Goal: Task Accomplishment & Management: Manage account settings

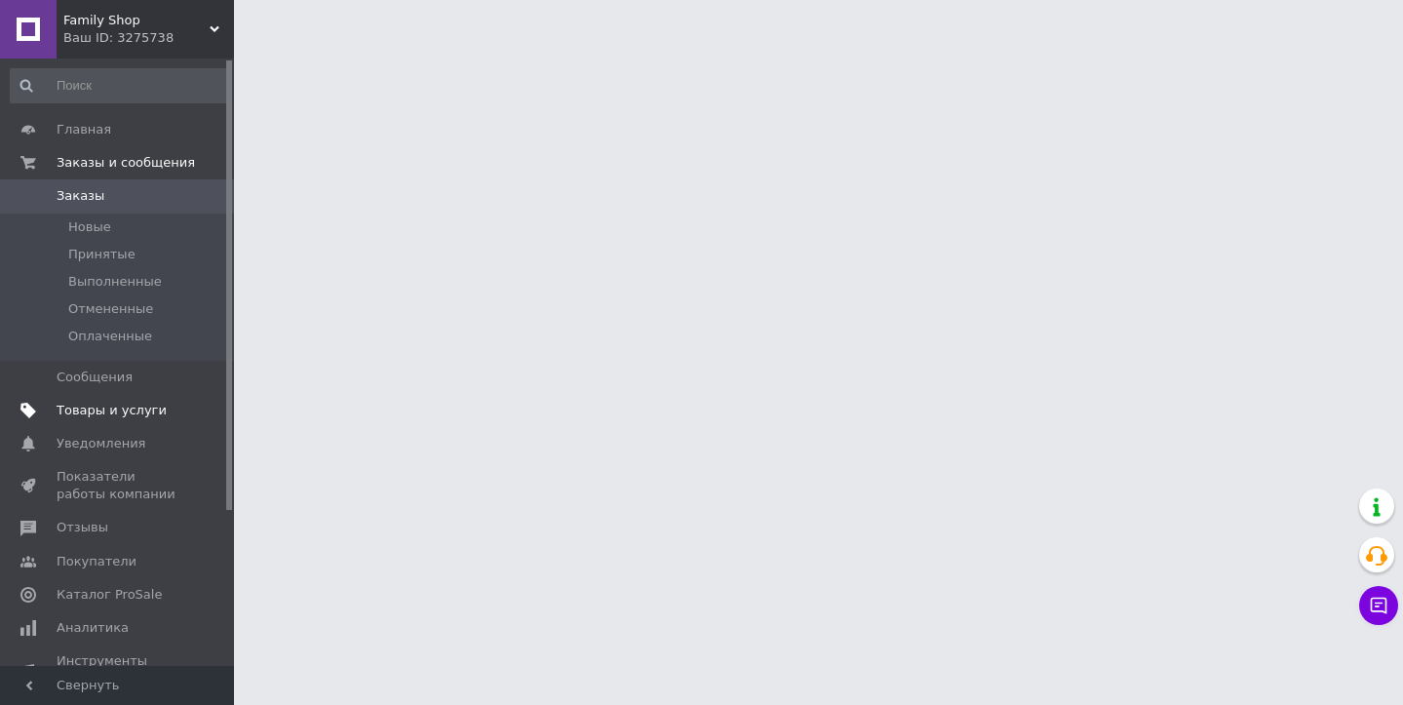
click at [130, 413] on span "Товары и услуги" at bounding box center [112, 411] width 110 height 18
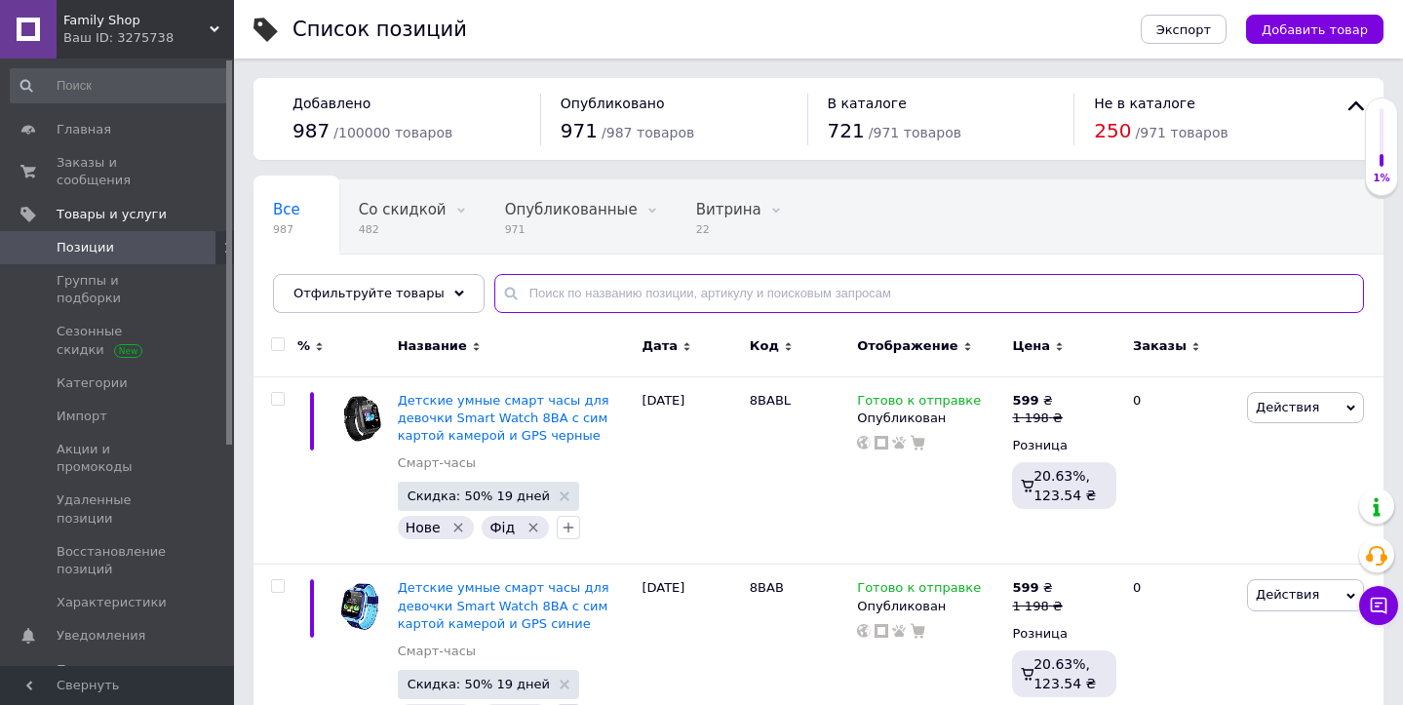
click at [710, 292] on input "text" at bounding box center [929, 293] width 870 height 39
paste input "DB03"
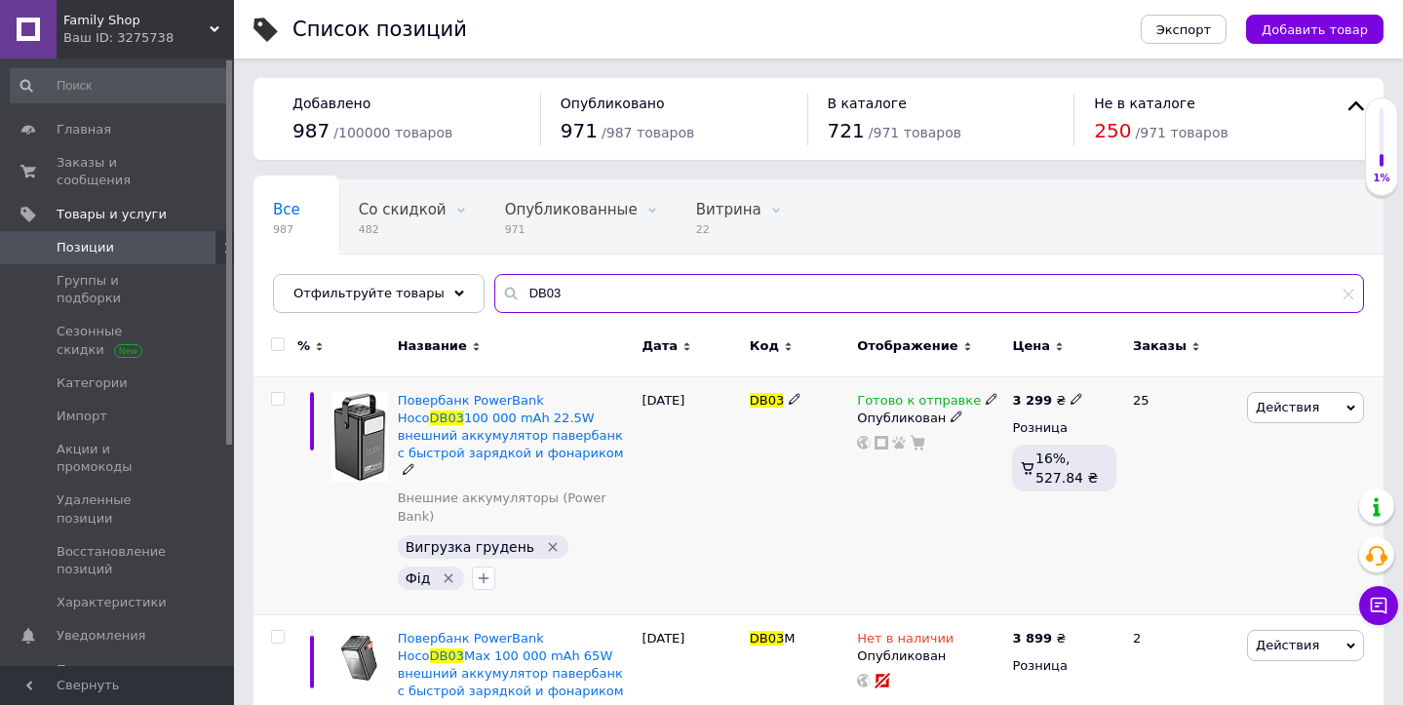
type input "DB03"
click at [1072, 397] on icon at bounding box center [1077, 399] width 12 height 12
click at [1119, 381] on input "3299" at bounding box center [1170, 378] width 148 height 39
type input "3699"
click at [878, 498] on div "Готово к отправке Опубликован" at bounding box center [929, 495] width 155 height 238
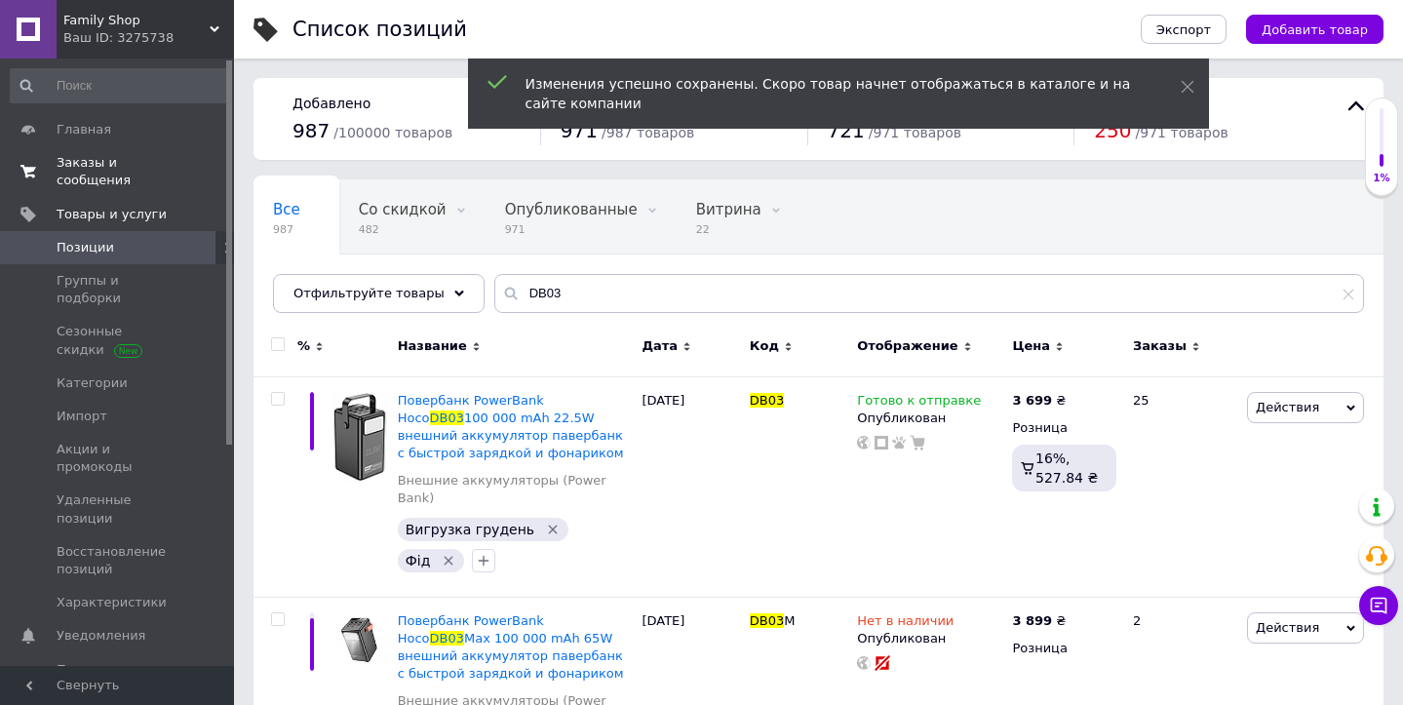
click at [107, 169] on span "Заказы и сообщения" at bounding box center [119, 171] width 124 height 35
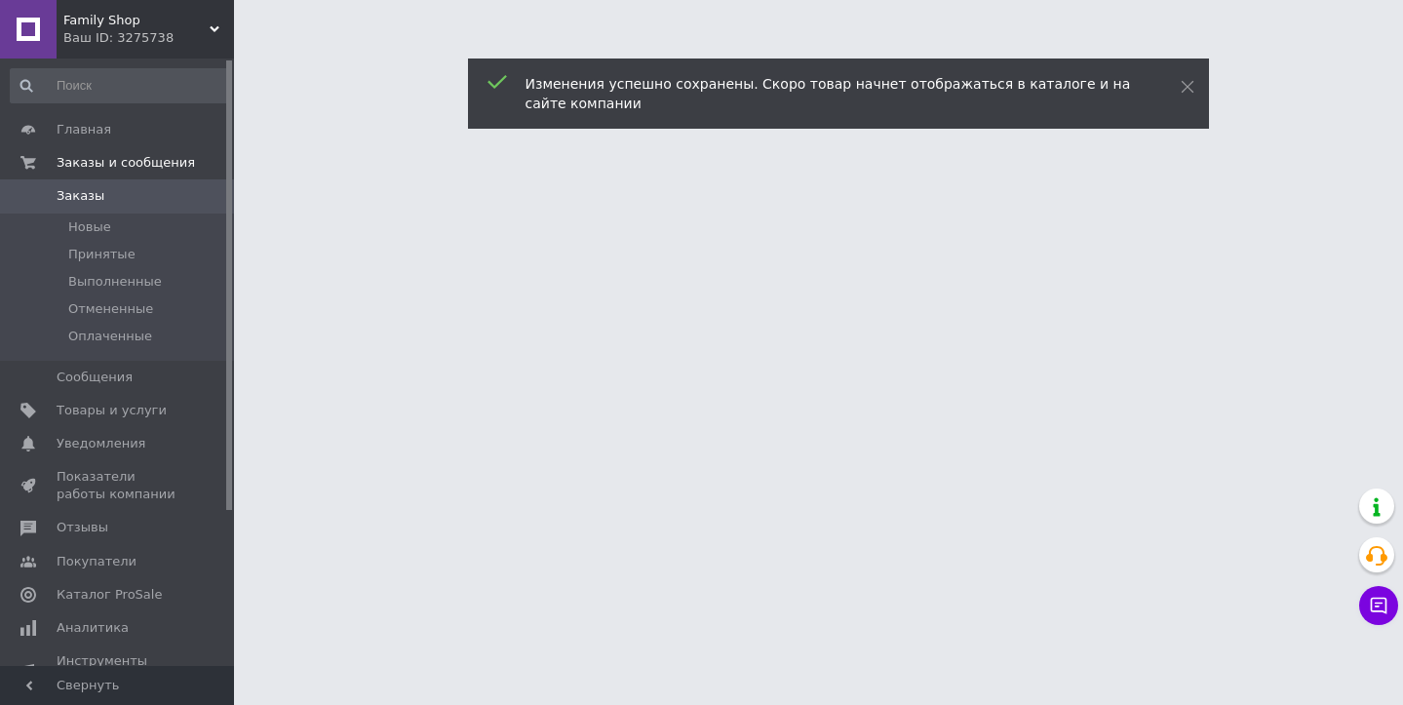
click at [192, 35] on div "Ваш ID: 3275738" at bounding box center [148, 38] width 171 height 18
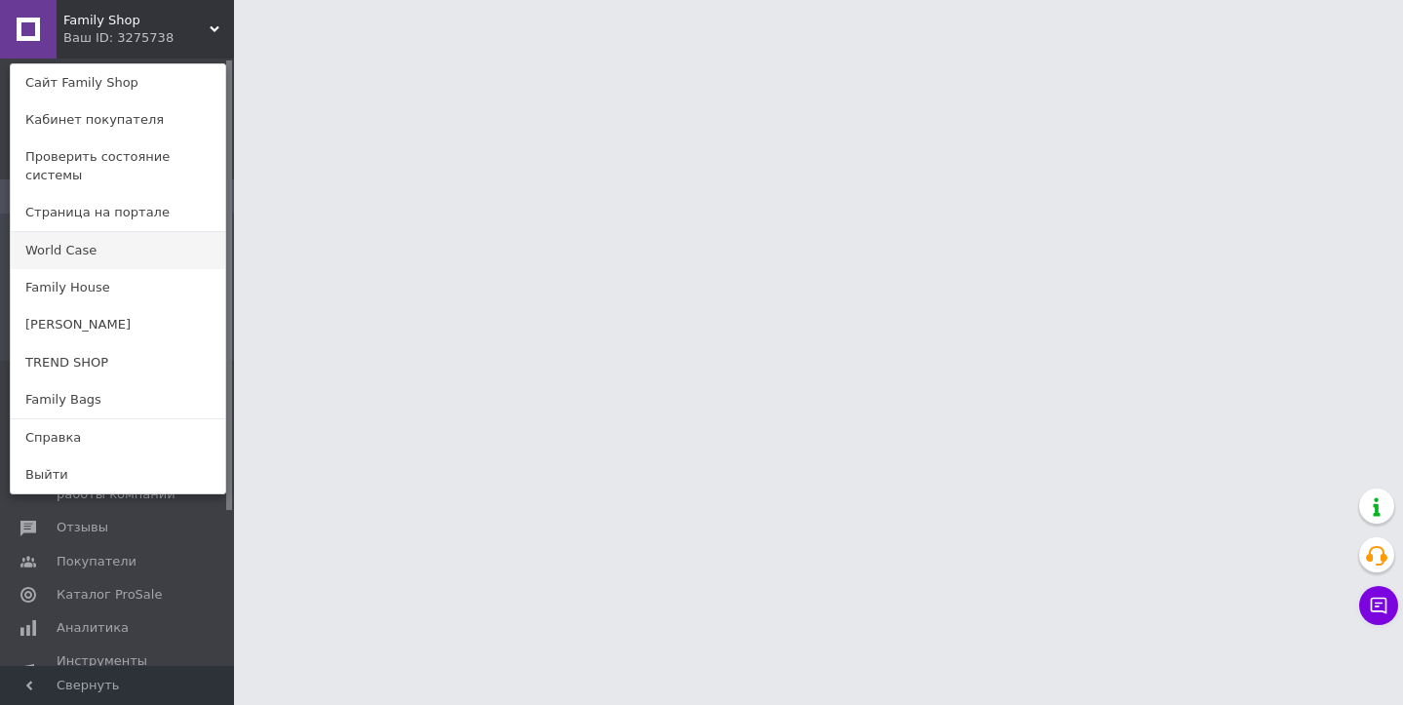
click at [74, 232] on link "World Case" at bounding box center [118, 250] width 214 height 37
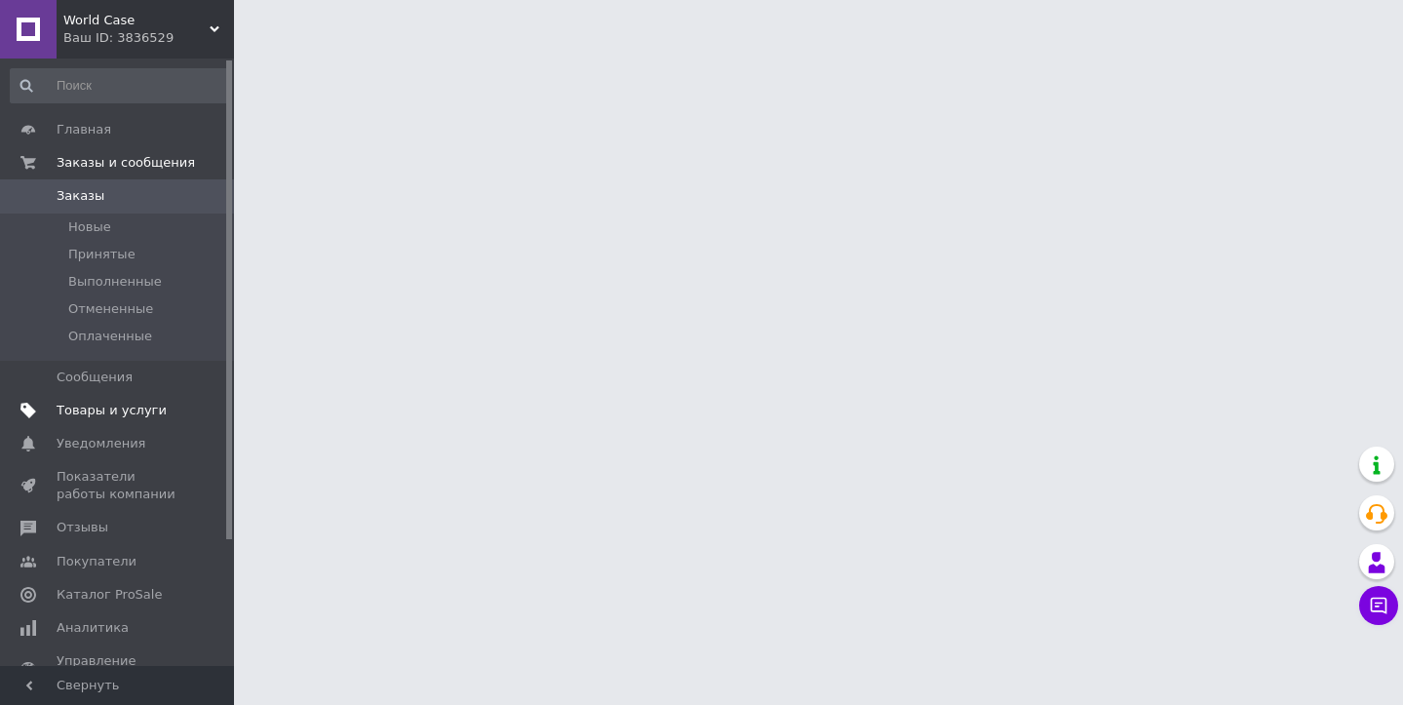
click at [111, 411] on span "Товары и услуги" at bounding box center [112, 411] width 110 height 18
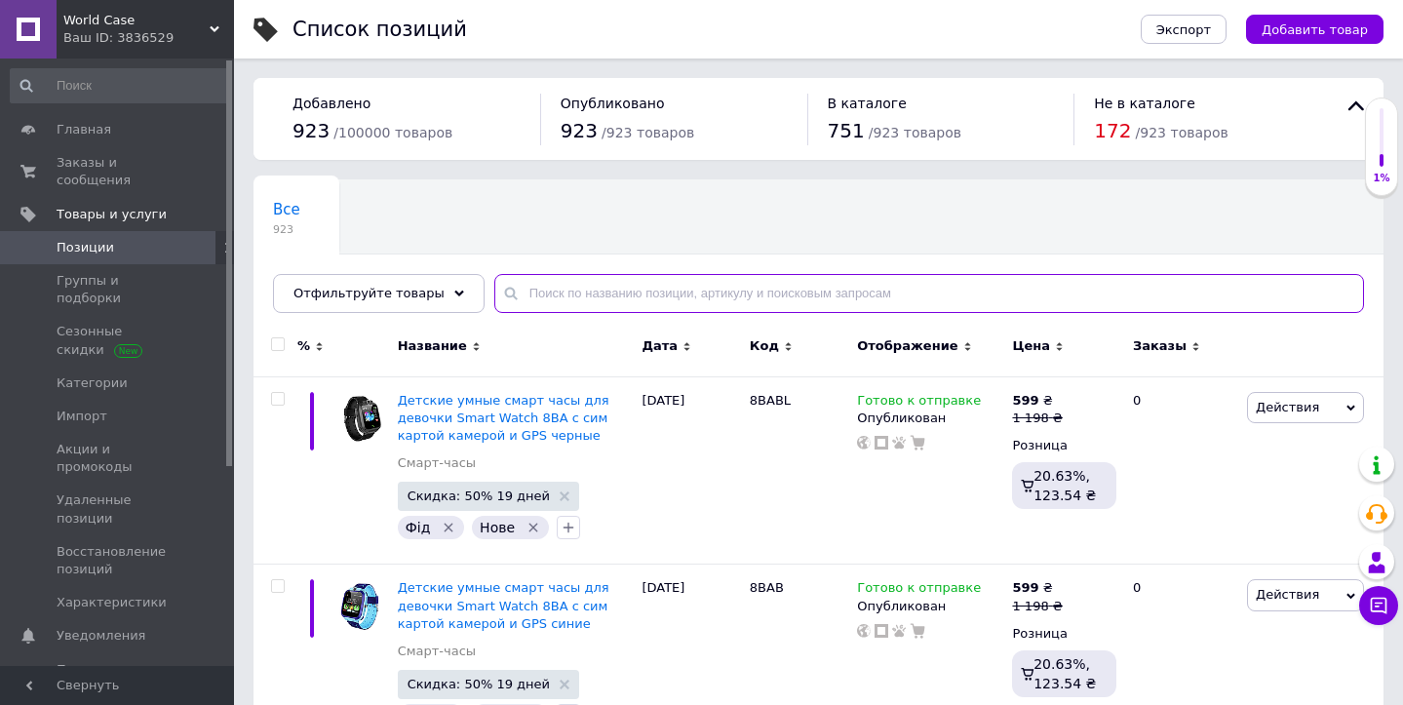
click at [566, 295] on input "text" at bounding box center [929, 293] width 870 height 39
paste input "DB03"
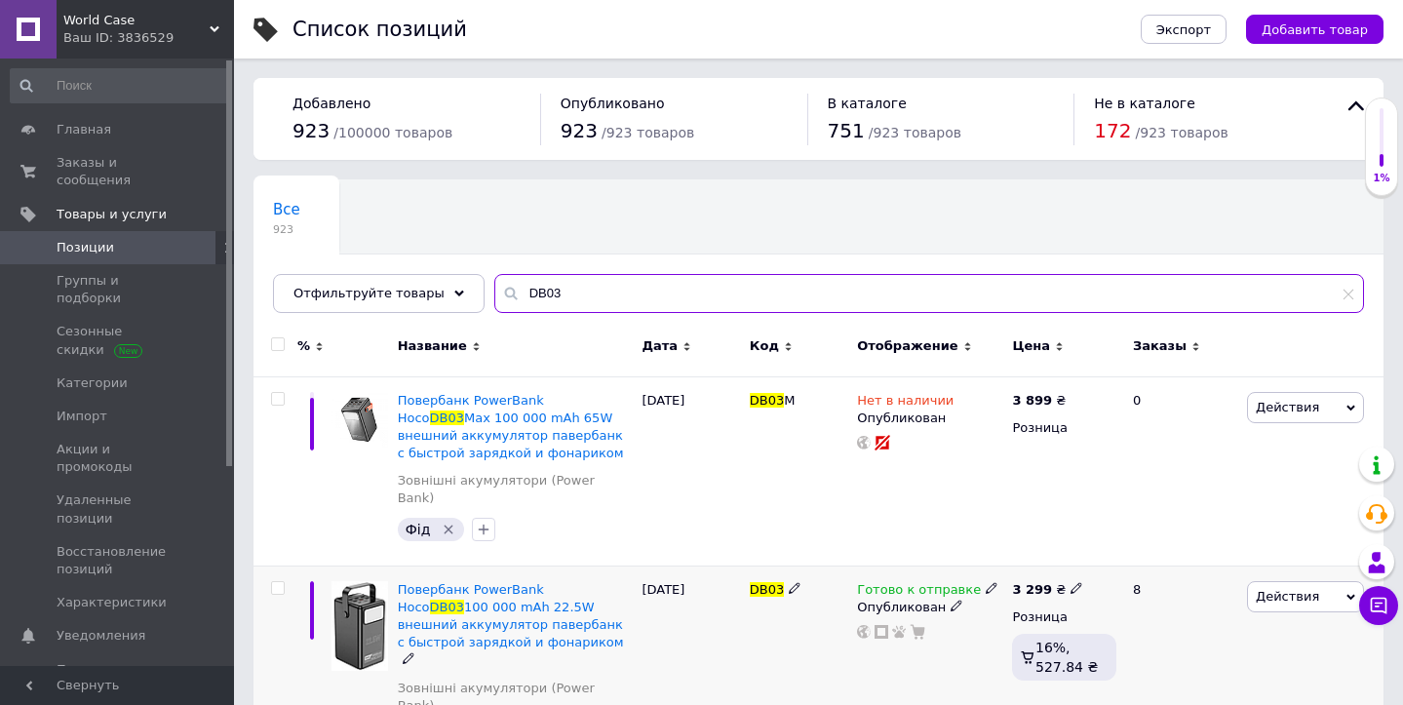
type input "DB03"
click at [1073, 582] on icon at bounding box center [1077, 588] width 12 height 12
click at [1123, 554] on input "3299" at bounding box center [1170, 567] width 148 height 39
type input "3699"
click at [922, 666] on div "Готово к отправке Опубликован" at bounding box center [929, 668] width 155 height 207
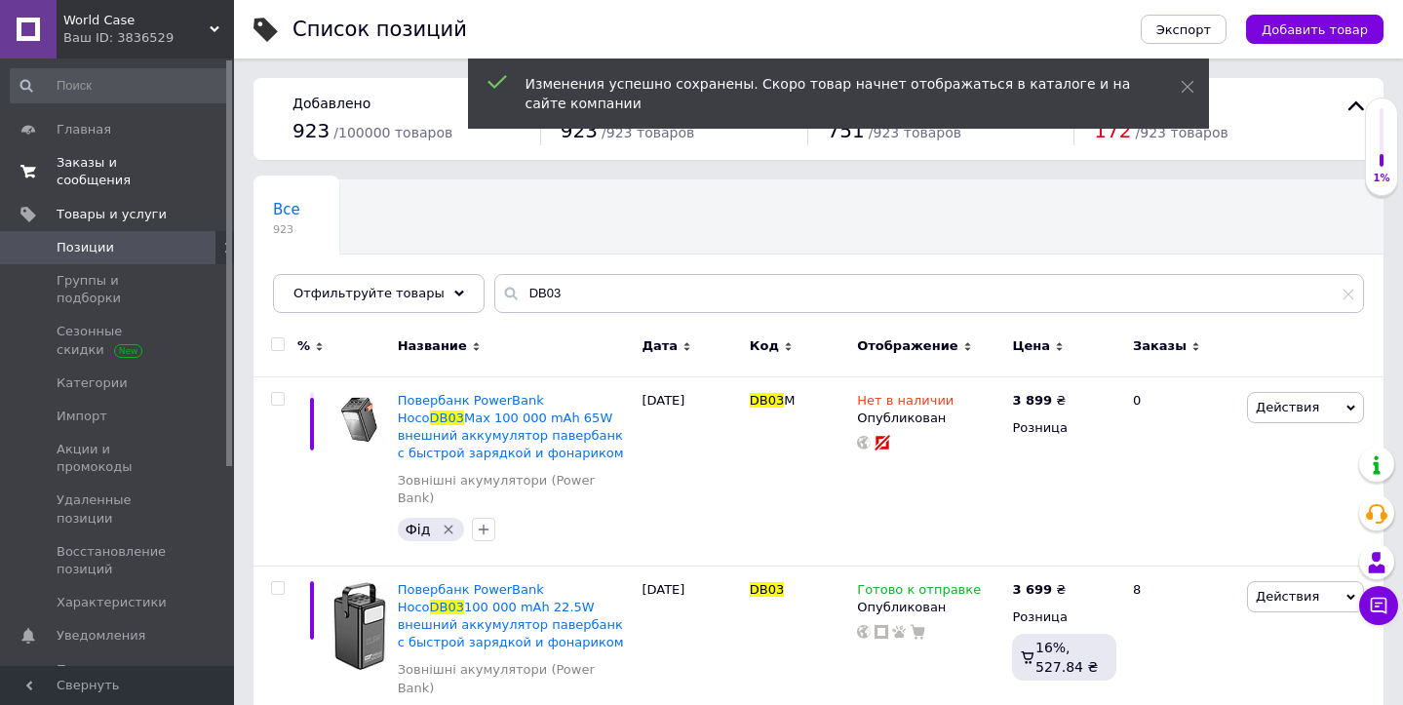
click at [102, 179] on span "Заказы и сообщения" at bounding box center [119, 171] width 124 height 35
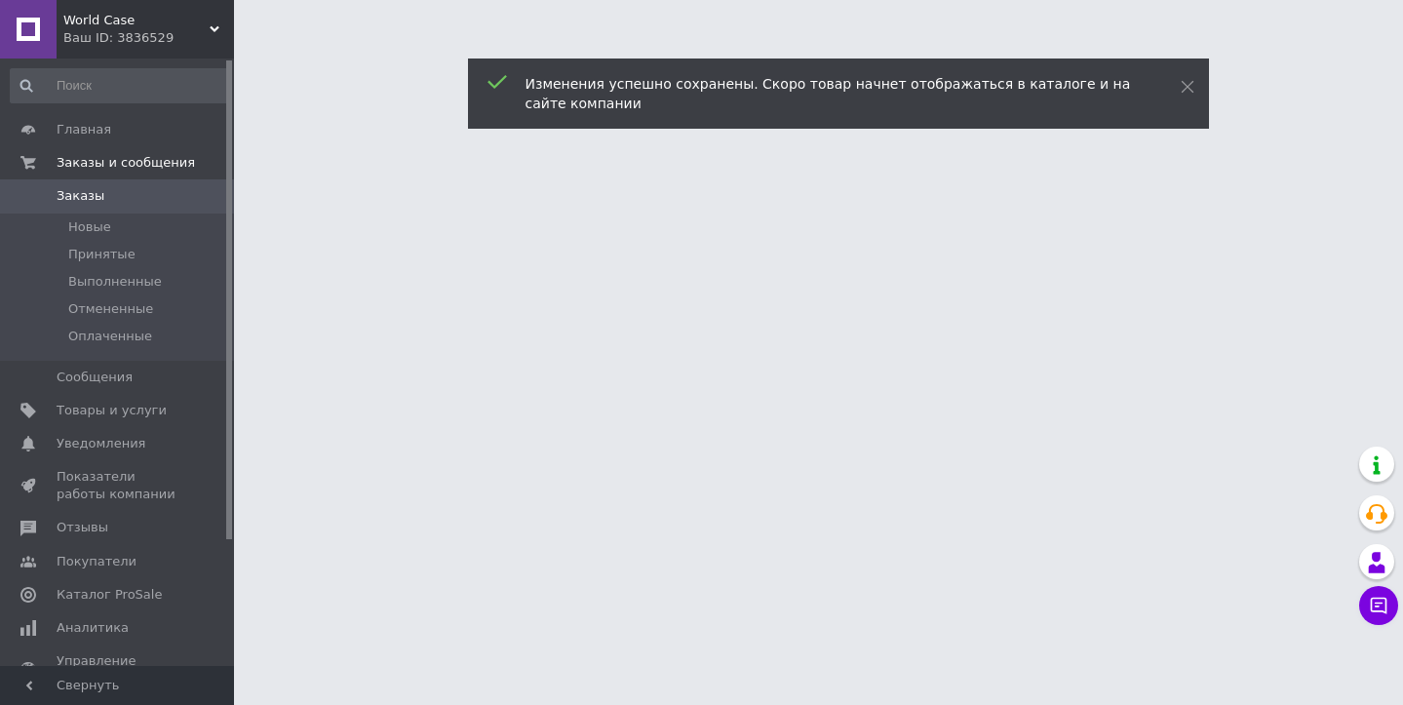
click at [217, 23] on div "World Case Ваш ID: 3836529" at bounding box center [145, 29] width 177 height 58
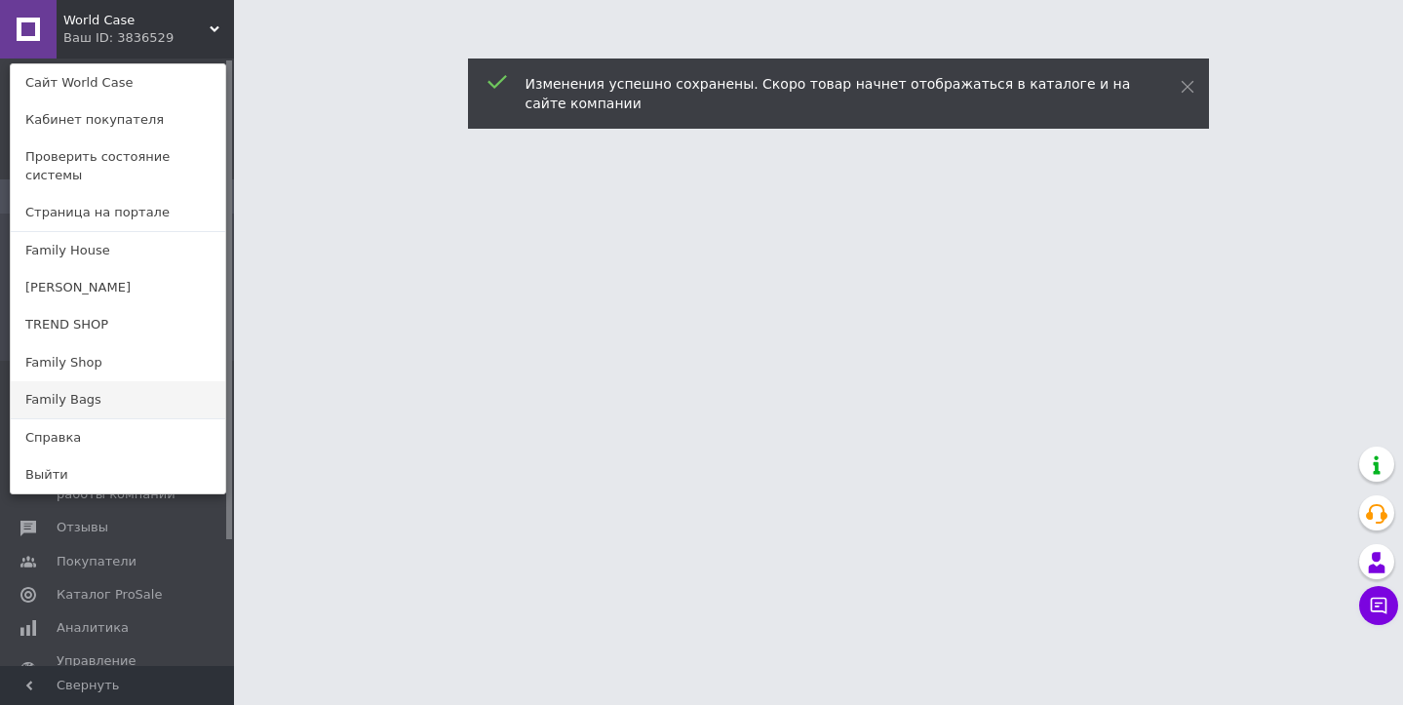
click at [133, 381] on link "Family Bags" at bounding box center [118, 399] width 214 height 37
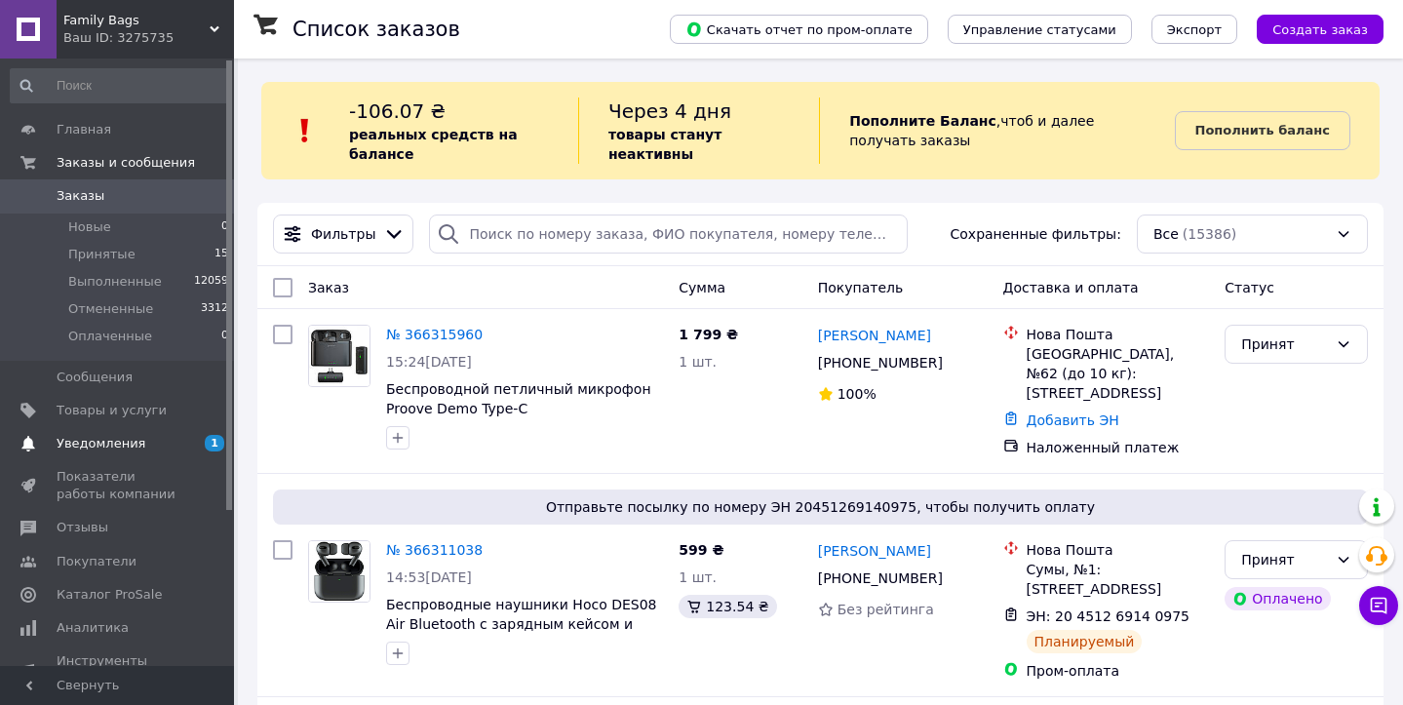
click at [156, 442] on span "Уведомления" at bounding box center [119, 444] width 124 height 18
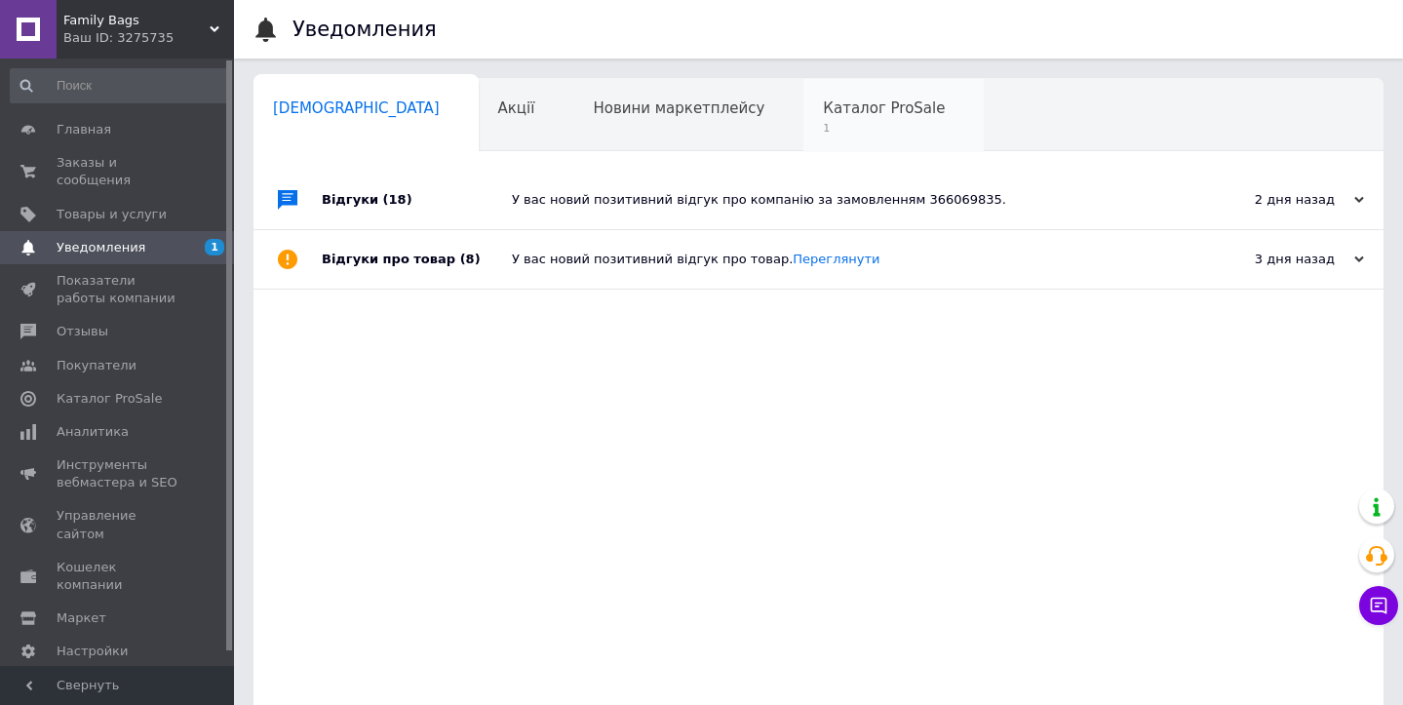
click at [823, 109] on span "Каталог ProSale" at bounding box center [884, 108] width 122 height 18
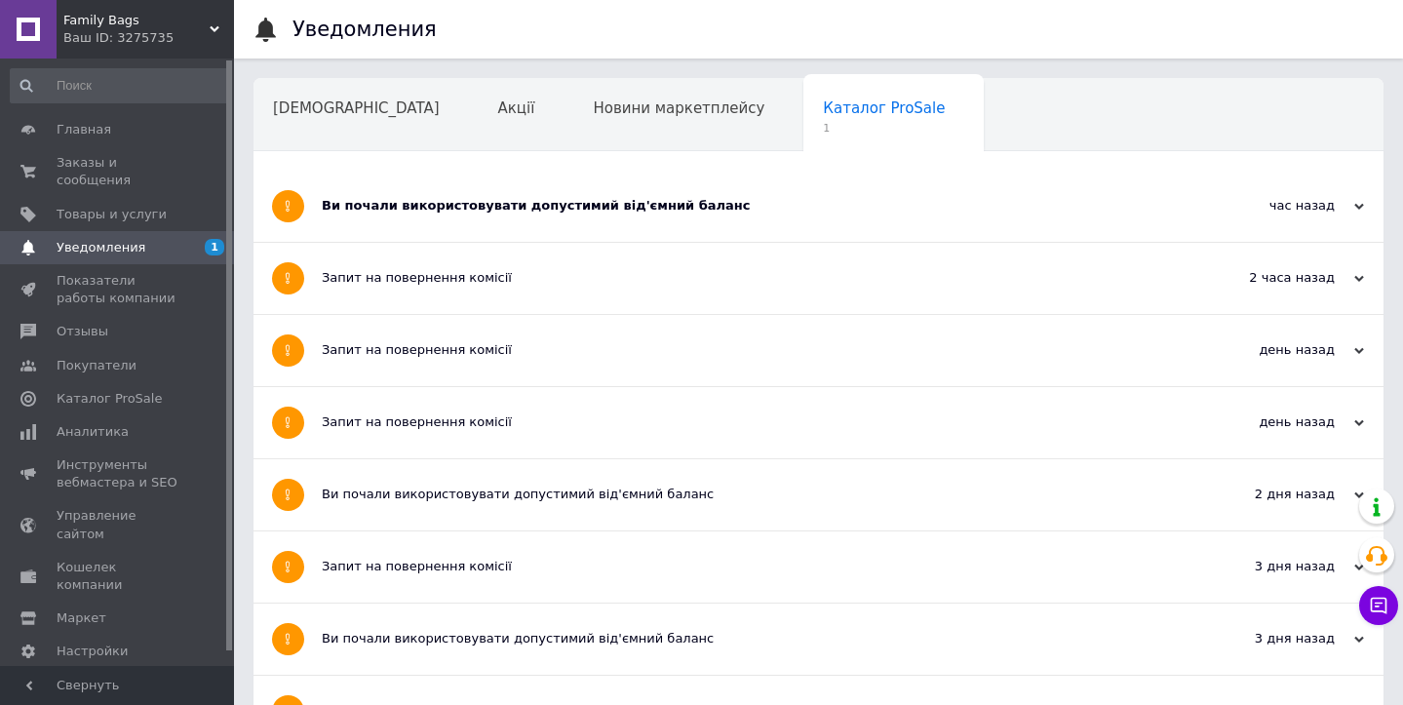
click at [505, 216] on div "Ви почали використовувати допустимий від'ємний баланс" at bounding box center [745, 206] width 847 height 71
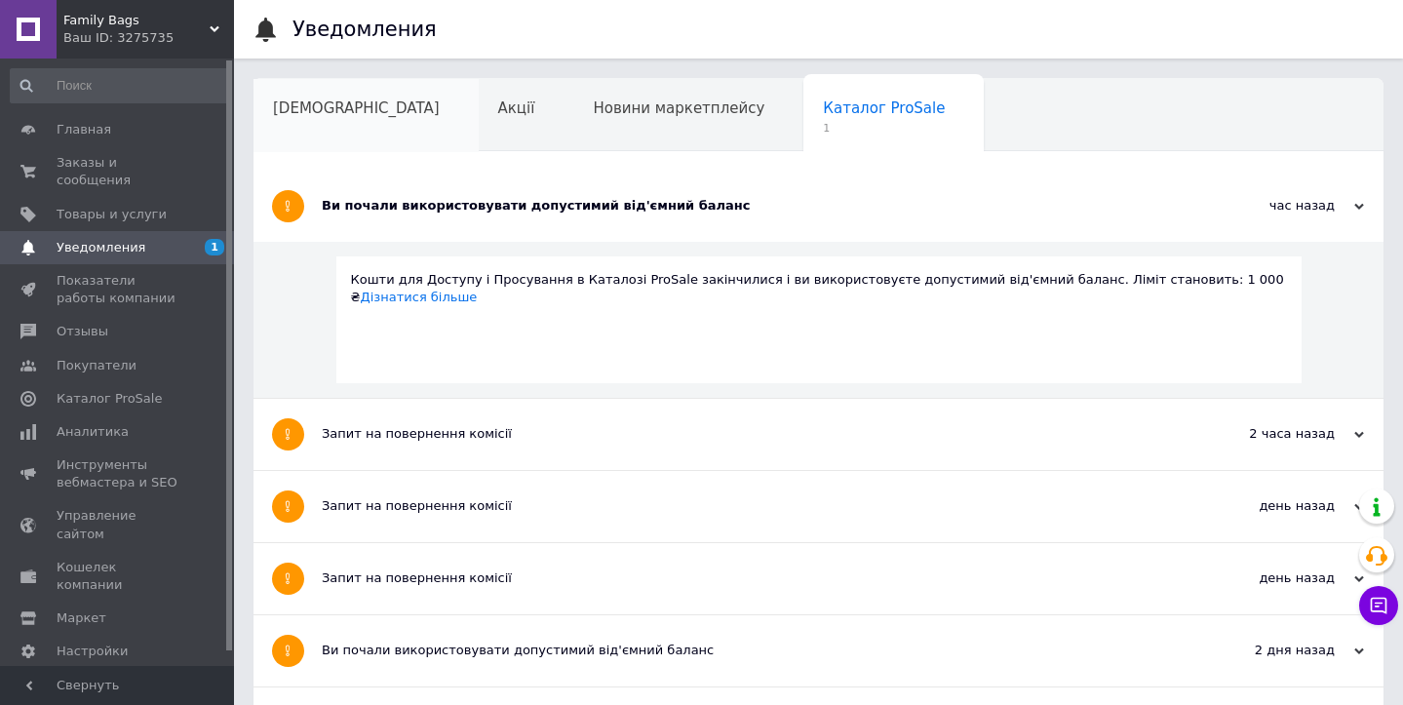
click at [334, 136] on div "Сповіщення" at bounding box center [365, 116] width 225 height 74
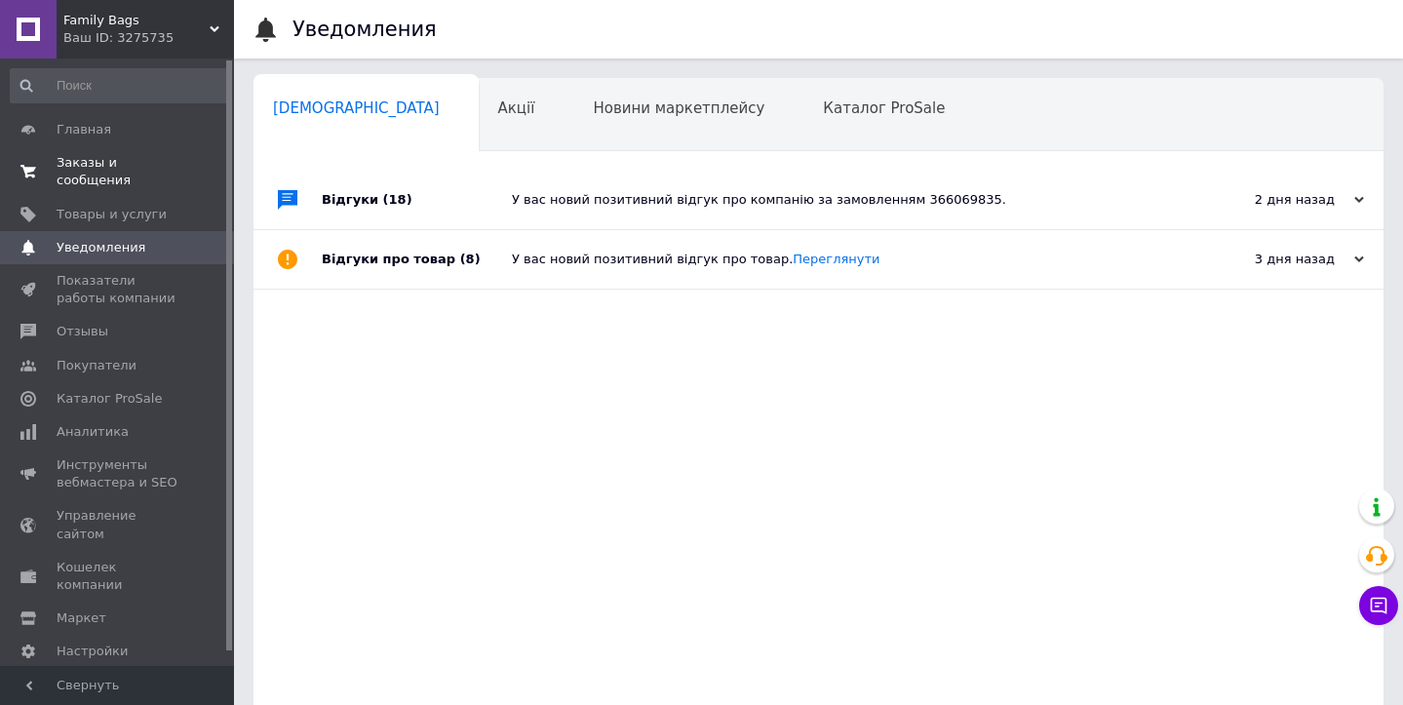
click at [109, 177] on span "Заказы и сообщения" at bounding box center [119, 171] width 124 height 35
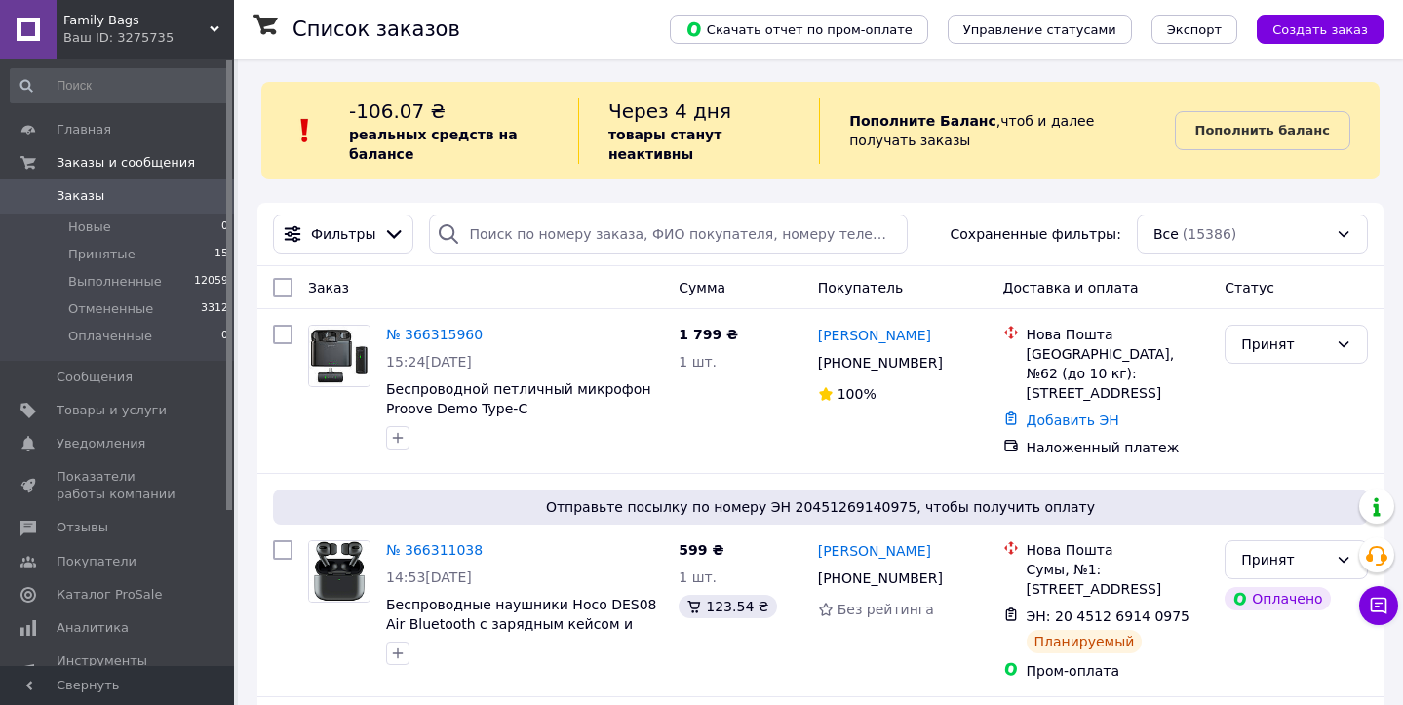
click at [208, 31] on div "Ваш ID: 3275735" at bounding box center [148, 38] width 171 height 18
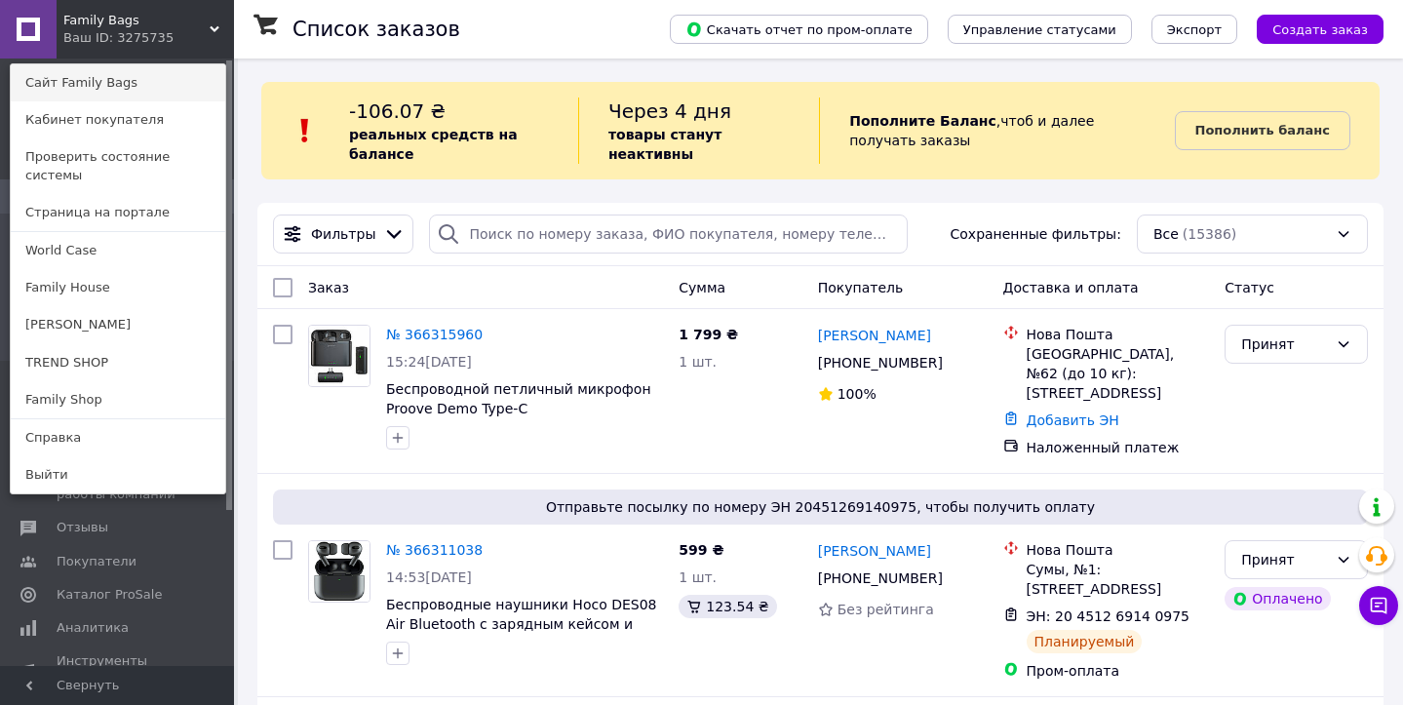
click at [152, 80] on link "Сайт Family Bags" at bounding box center [118, 82] width 214 height 37
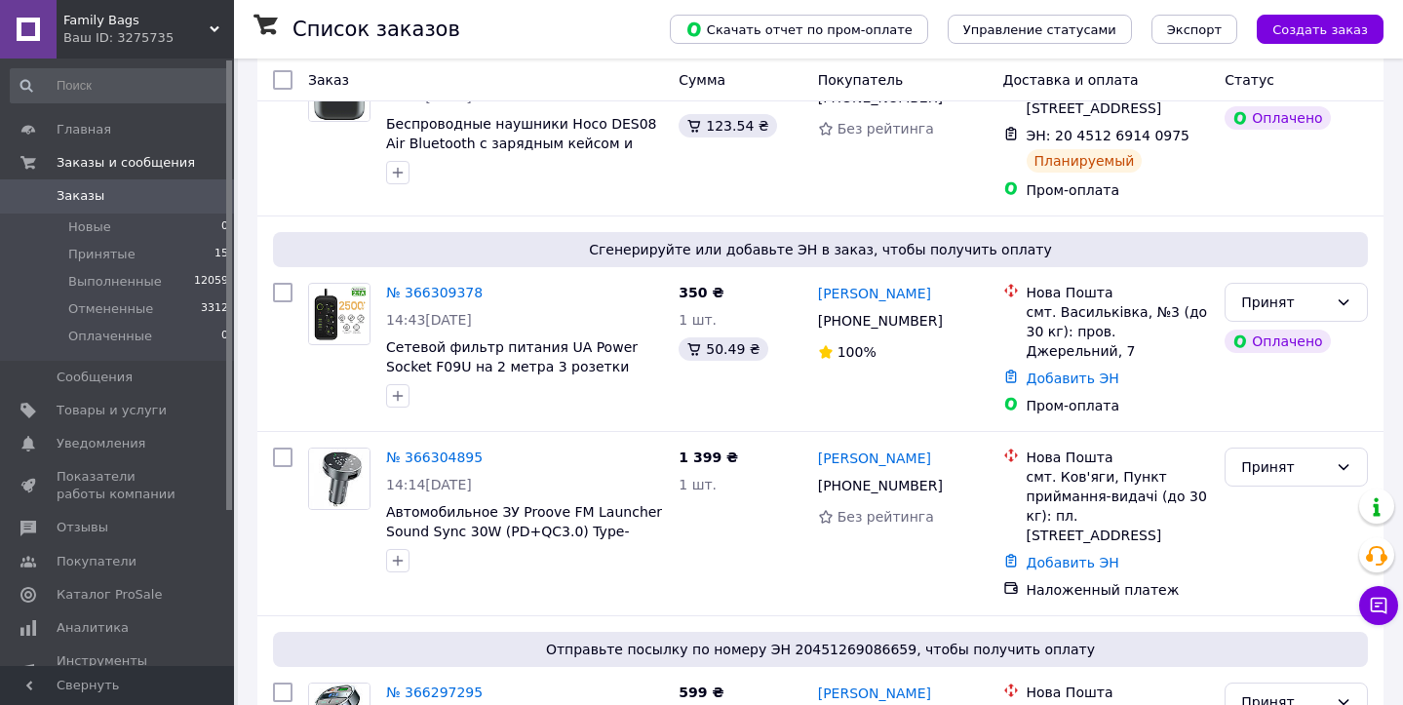
scroll to position [504, 0]
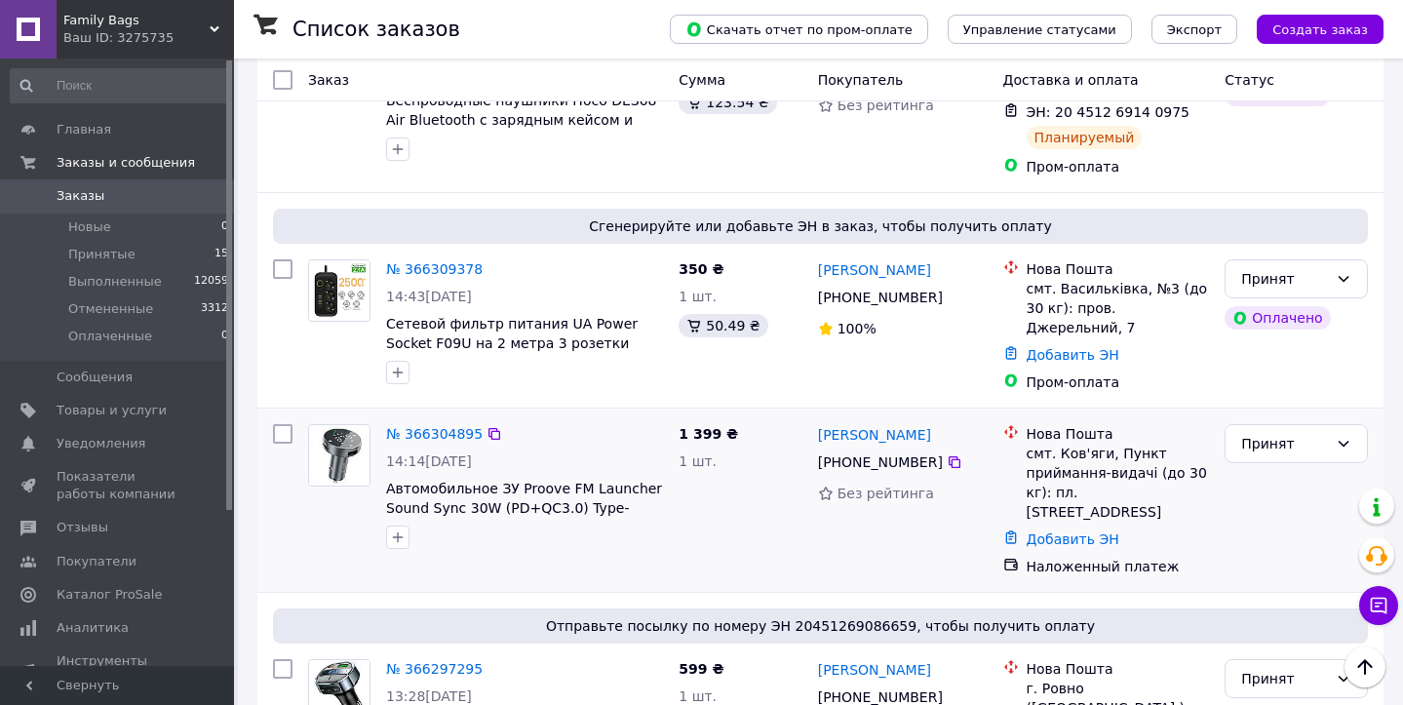
click at [352, 425] on img at bounding box center [339, 455] width 60 height 60
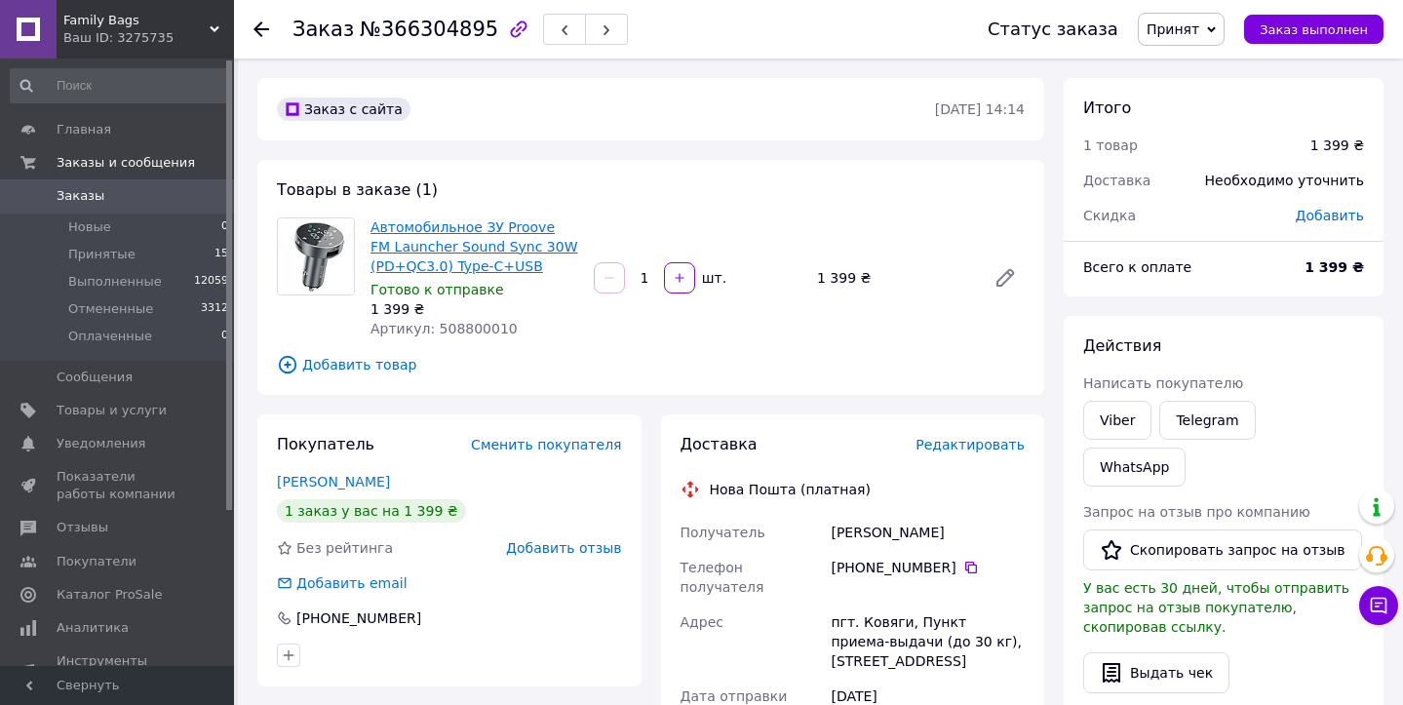
click at [424, 228] on link "Автомобильное ЗУ Proove FM Launcher Sound Sync 30W (PD+QC3.0) Type-C+USB" at bounding box center [473, 246] width 207 height 55
click at [128, 252] on span "Принятые" at bounding box center [101, 255] width 67 height 18
